Goal: Task Accomplishment & Management: Manage account settings

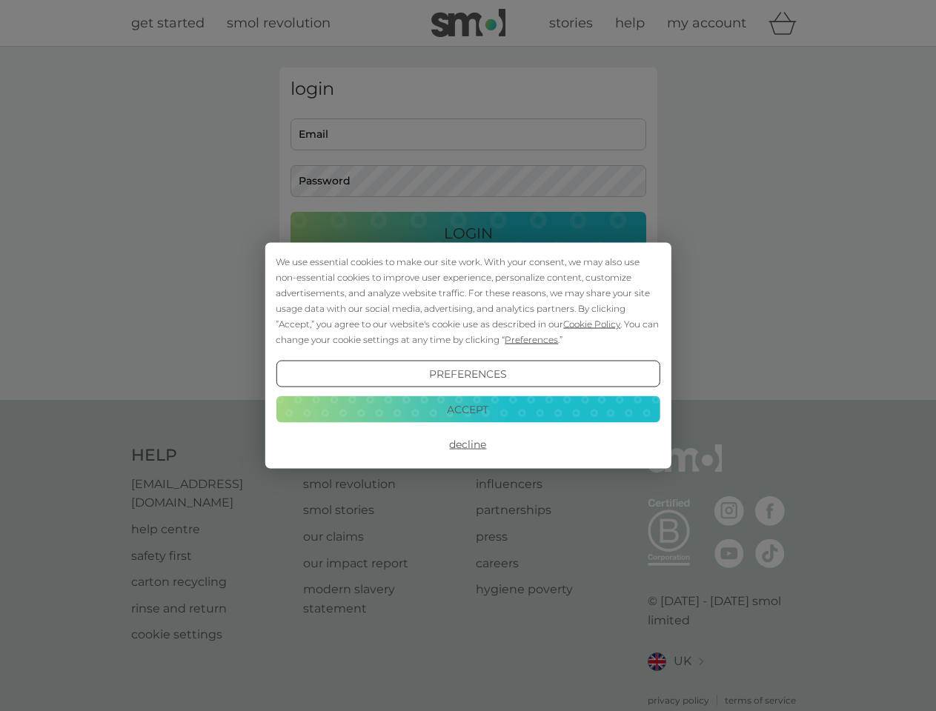
click at [592, 324] on span "Cookie Policy" at bounding box center [591, 324] width 57 height 11
click at [530, 339] on div "login Email Password Login ● ● ● ● ● ● ● ● ● ● ● ● ● ● ● ● ● ● ● ● ● ● ● ● ● ● …" at bounding box center [468, 223] width 378 height 312
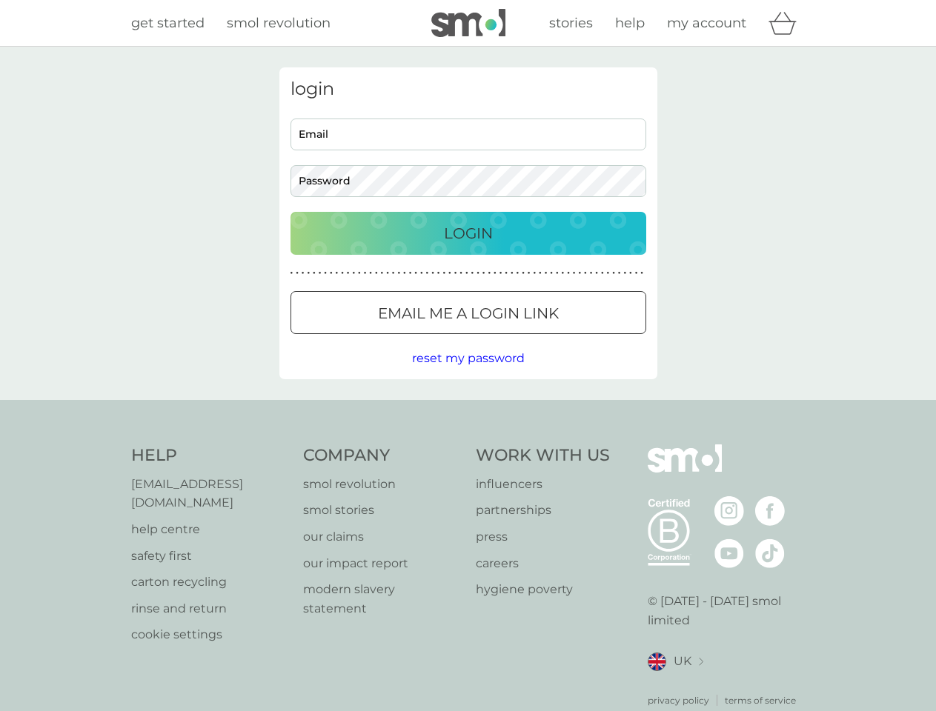
click at [468, 374] on div "login Email Password Login ● ● ● ● ● ● ● ● ● ● ● ● ● ● ● ● ● ● ● ● ● ● ● ● ● ● …" at bounding box center [468, 223] width 378 height 312
click at [468, 445] on div "Help [EMAIL_ADDRESS][DOMAIN_NAME] help centre safety first carton recycling rin…" at bounding box center [468, 576] width 674 height 263
click at [468, 409] on div "Help [EMAIL_ADDRESS][DOMAIN_NAME] help centre safety first carton recycling rin…" at bounding box center [468, 576] width 936 height 352
